Goal: Information Seeking & Learning: Learn about a topic

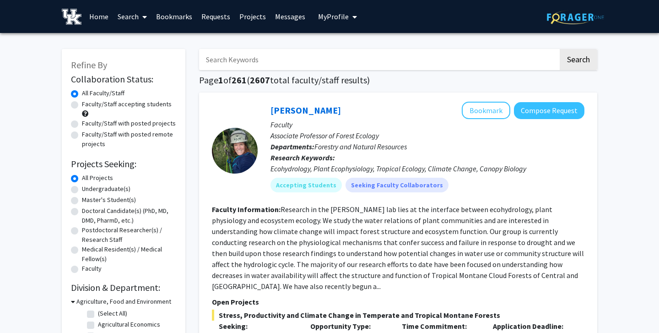
click at [91, 192] on label "Undergraduate(s)" at bounding box center [106, 189] width 48 height 10
click at [88, 190] on input "Undergraduate(s)" at bounding box center [85, 187] width 6 height 6
radio input "true"
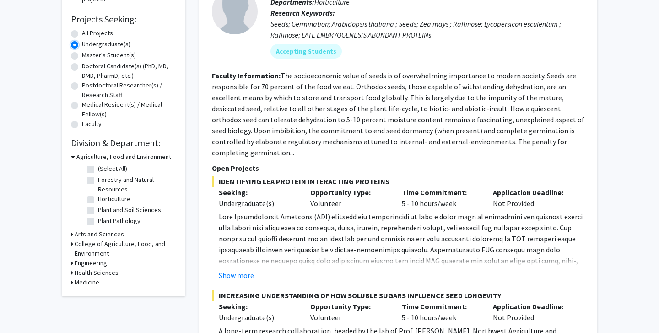
scroll to position [146, 0]
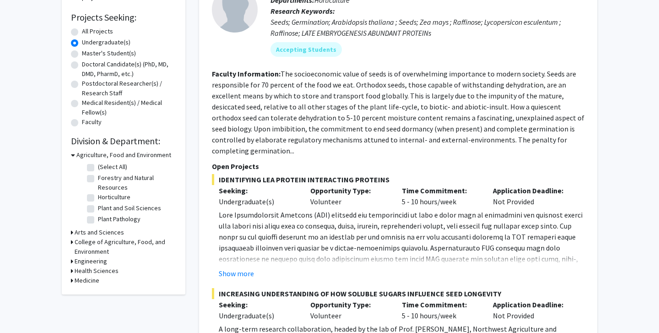
click at [70, 280] on div "Refine By Collaboration Status: Collaboration Status All Faculty/Staff Collabor…" at bounding box center [124, 99] width 124 height 392
click at [73, 280] on div "Medicine" at bounding box center [123, 280] width 105 height 10
click at [72, 280] on icon at bounding box center [72, 280] width 2 height 10
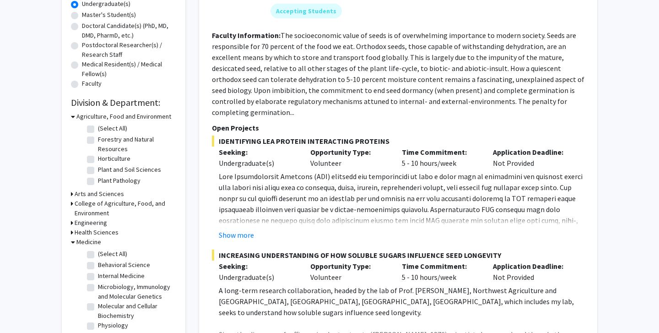
scroll to position [205, 0]
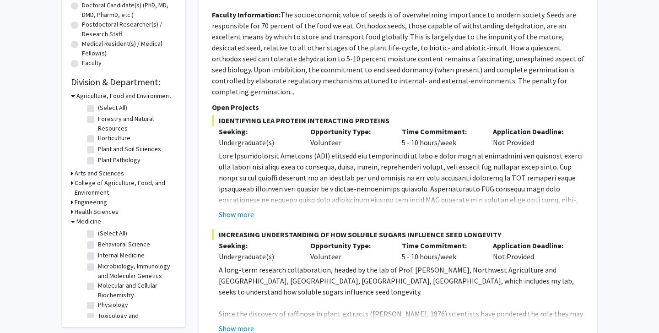
click at [98, 233] on label "(Select All)" at bounding box center [112, 233] width 29 height 10
click at [98, 233] on input "(Select All)" at bounding box center [101, 231] width 6 height 6
checkbox input "true"
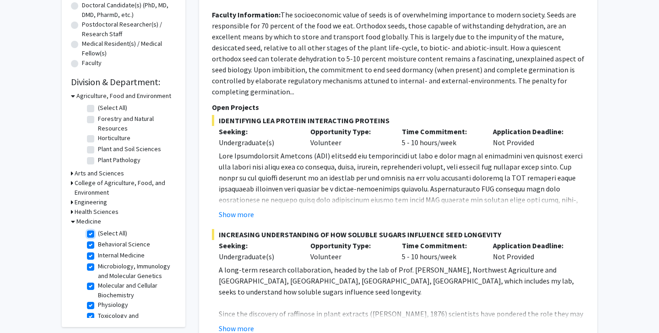
checkbox input "true"
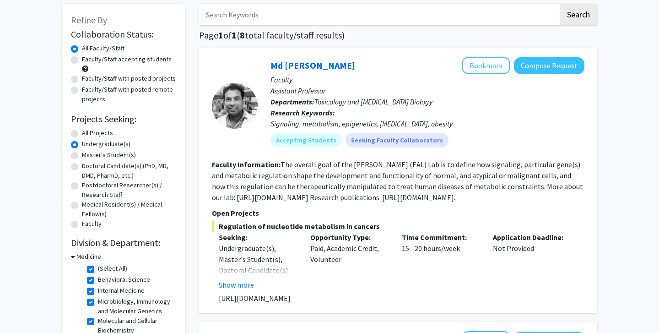
scroll to position [55, 0]
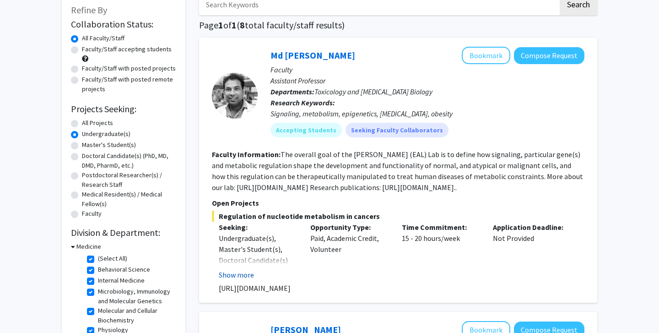
click at [248, 274] on button "Show more" at bounding box center [236, 274] width 35 height 11
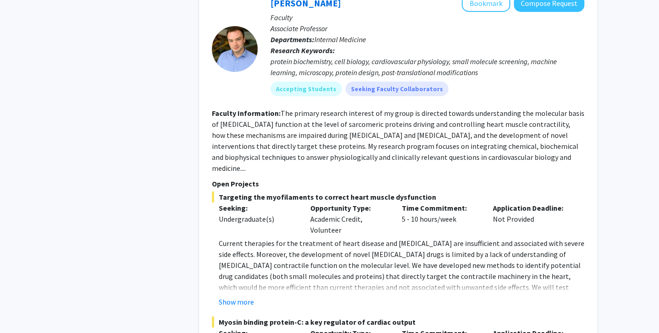
scroll to position [1420, 0]
